Goal: Transaction & Acquisition: Purchase product/service

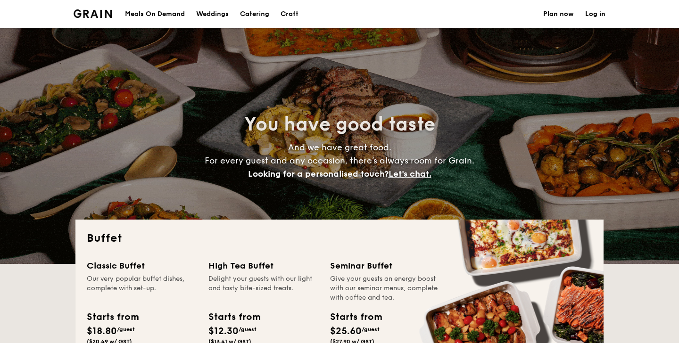
select select
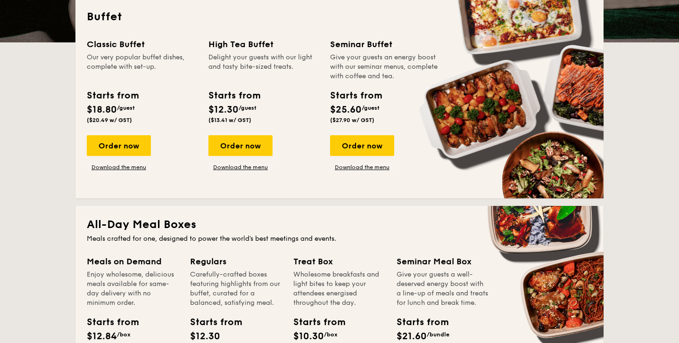
scroll to position [224, 0]
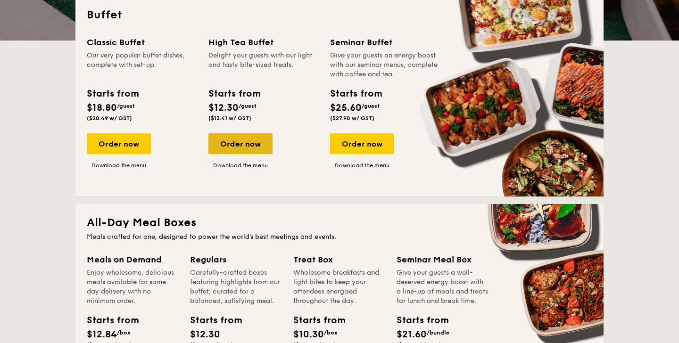
click at [230, 144] on div "Order now" at bounding box center [240, 143] width 64 height 21
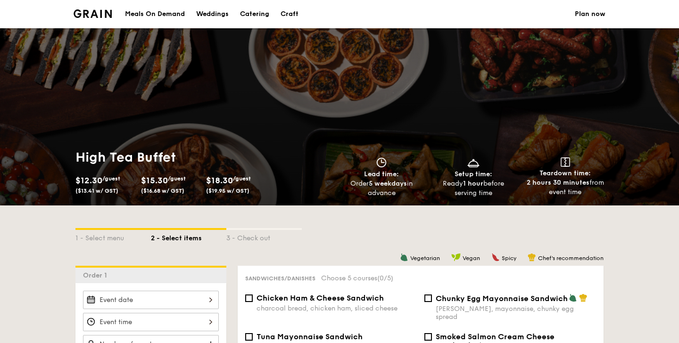
click at [252, 11] on div "Catering" at bounding box center [254, 14] width 29 height 28
select select
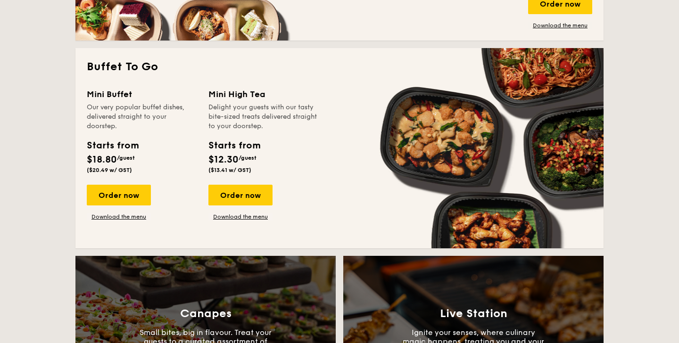
scroll to position [593, 0]
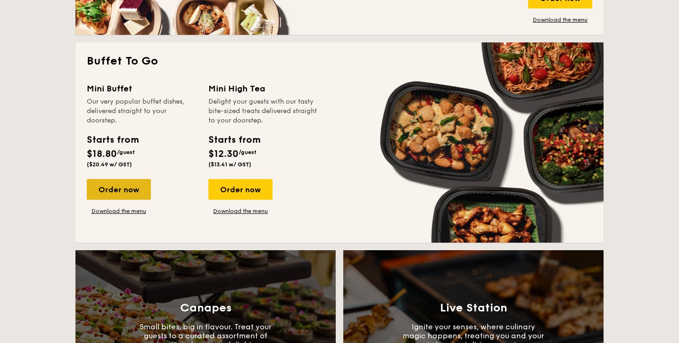
click at [149, 197] on div "Order now" at bounding box center [119, 189] width 64 height 21
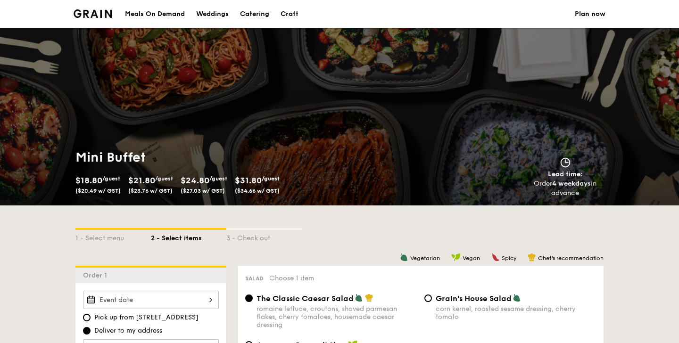
click at [265, 16] on div "Catering" at bounding box center [254, 14] width 29 height 28
select select
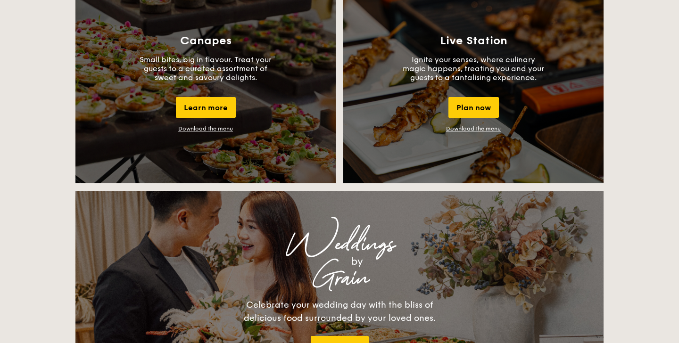
scroll to position [864, 0]
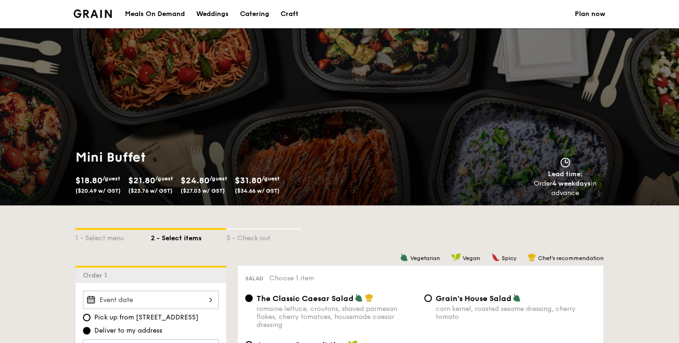
select select
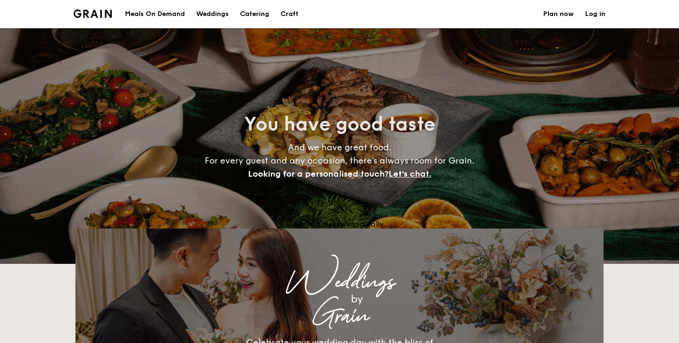
scroll to position [1416, 0]
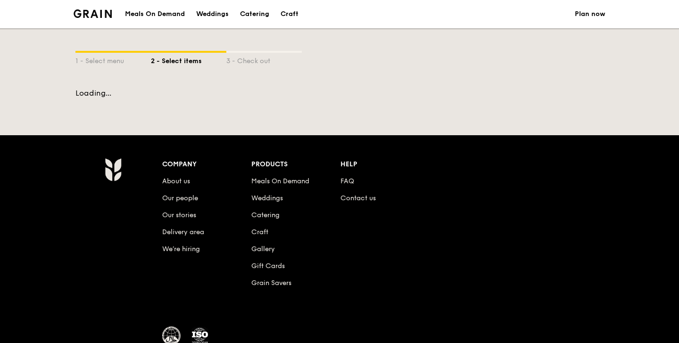
select select
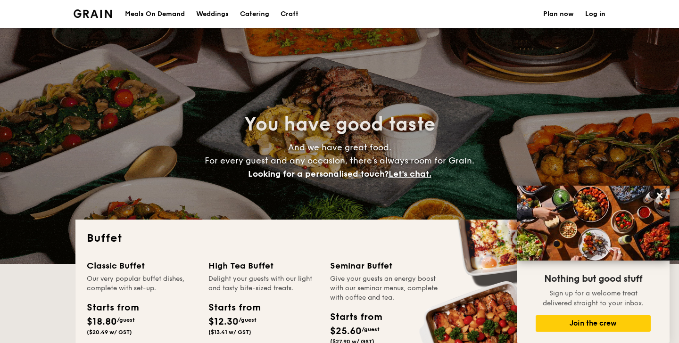
scroll to position [224, 0]
